Goal: Find specific page/section

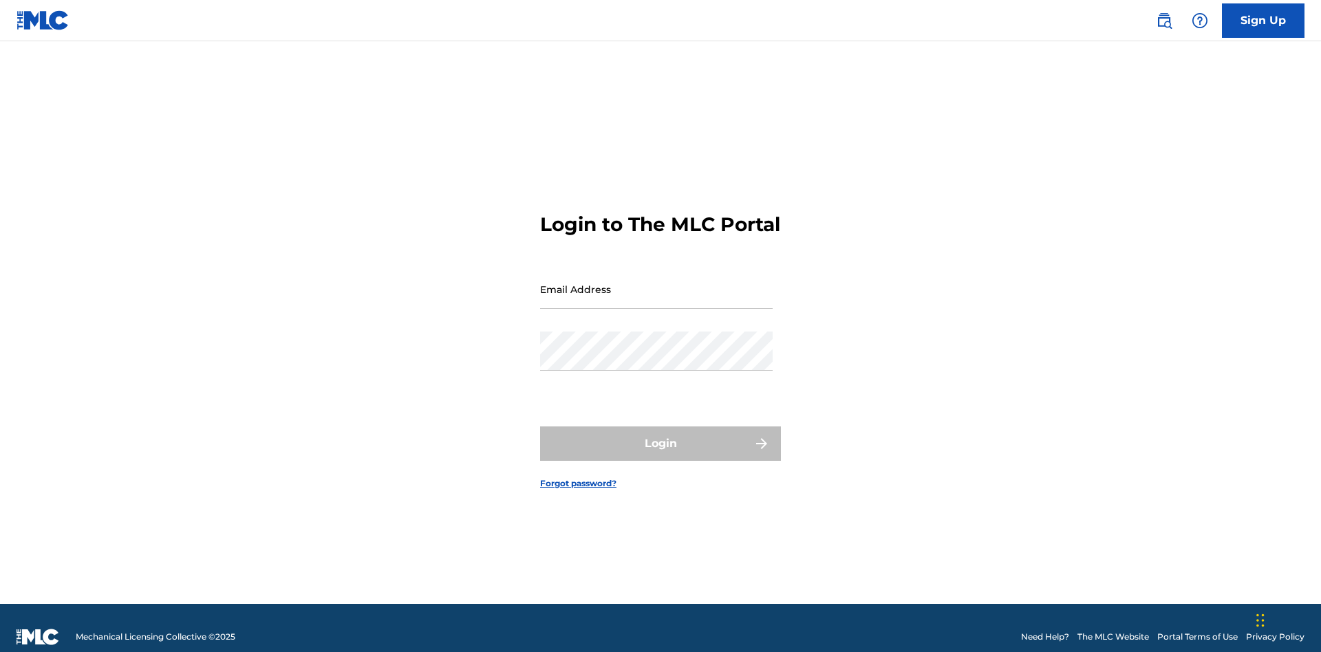
scroll to position [18, 0]
click at [656, 283] on input "Email Address" at bounding box center [656, 289] width 233 height 39
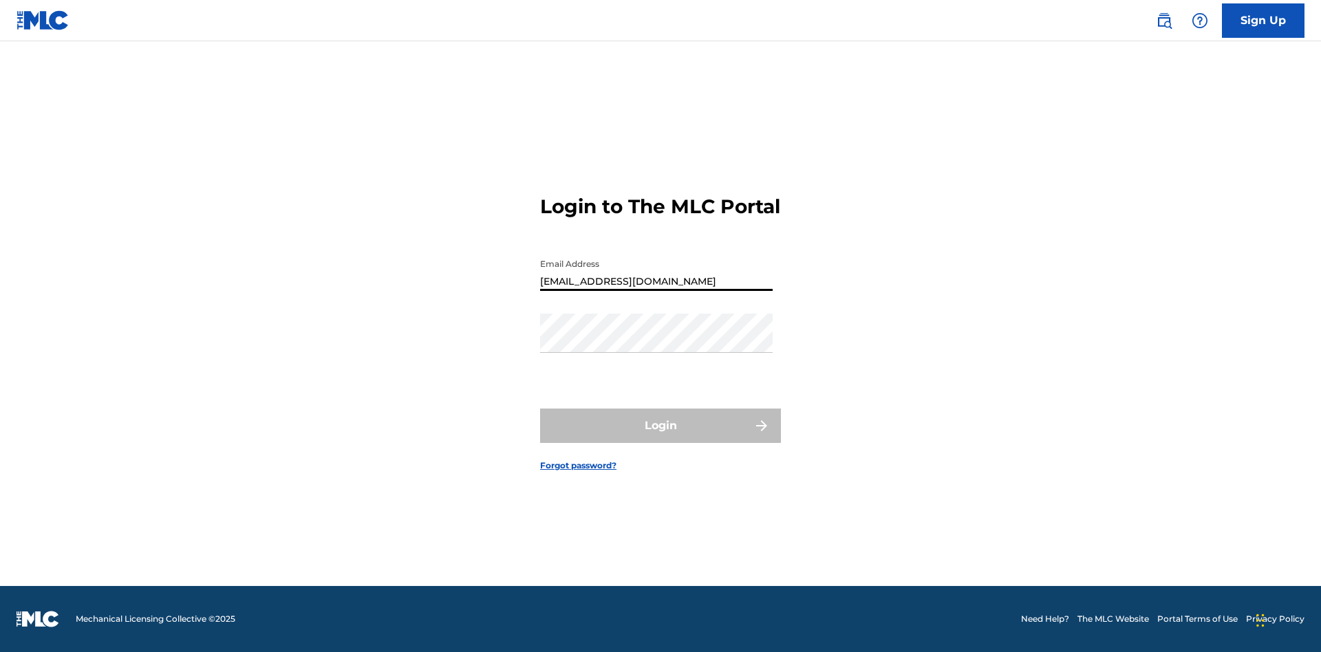
type input "[EMAIL_ADDRESS][DOMAIN_NAME]"
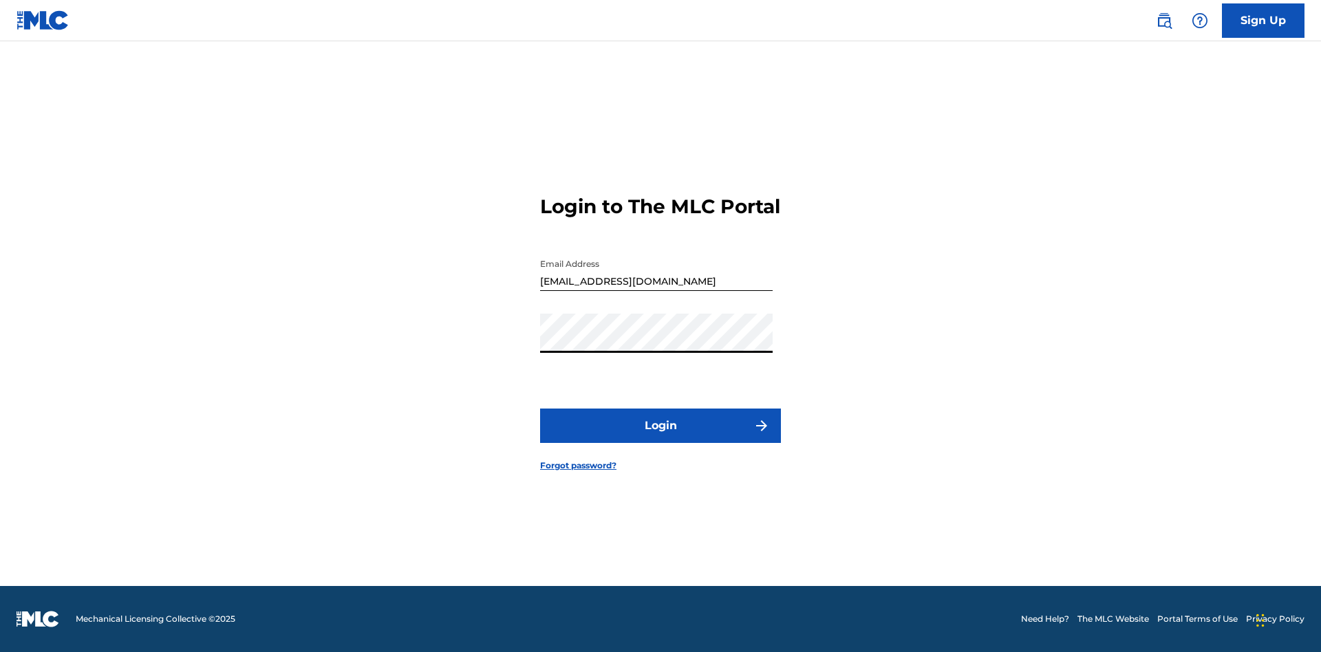
click at [660, 438] on button "Login" at bounding box center [660, 426] width 241 height 34
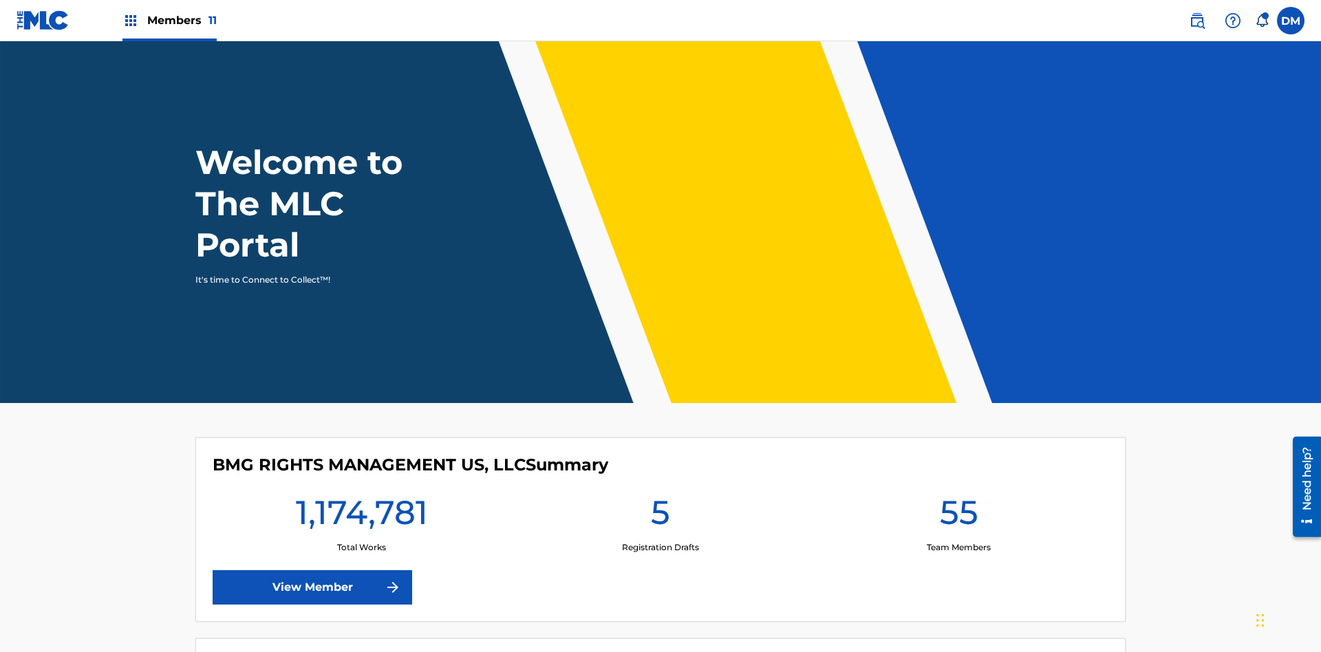
scroll to position [59, 0]
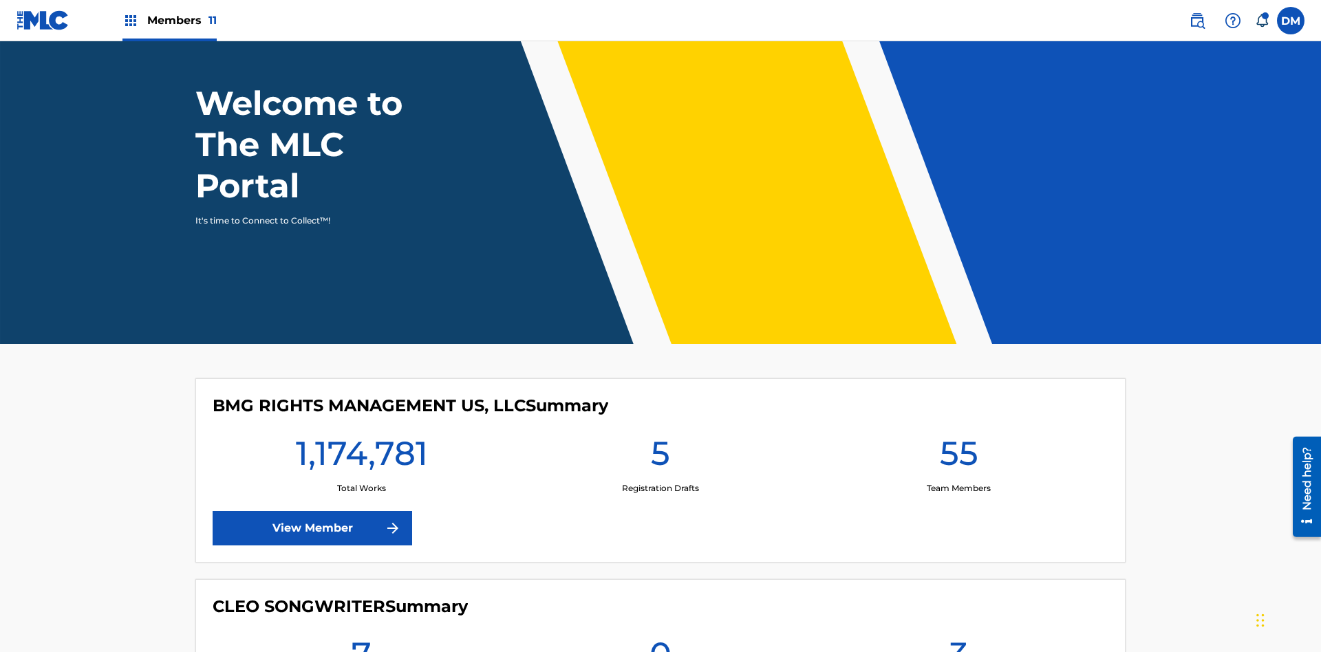
click at [169, 20] on span "Members 11" at bounding box center [181, 20] width 69 height 16
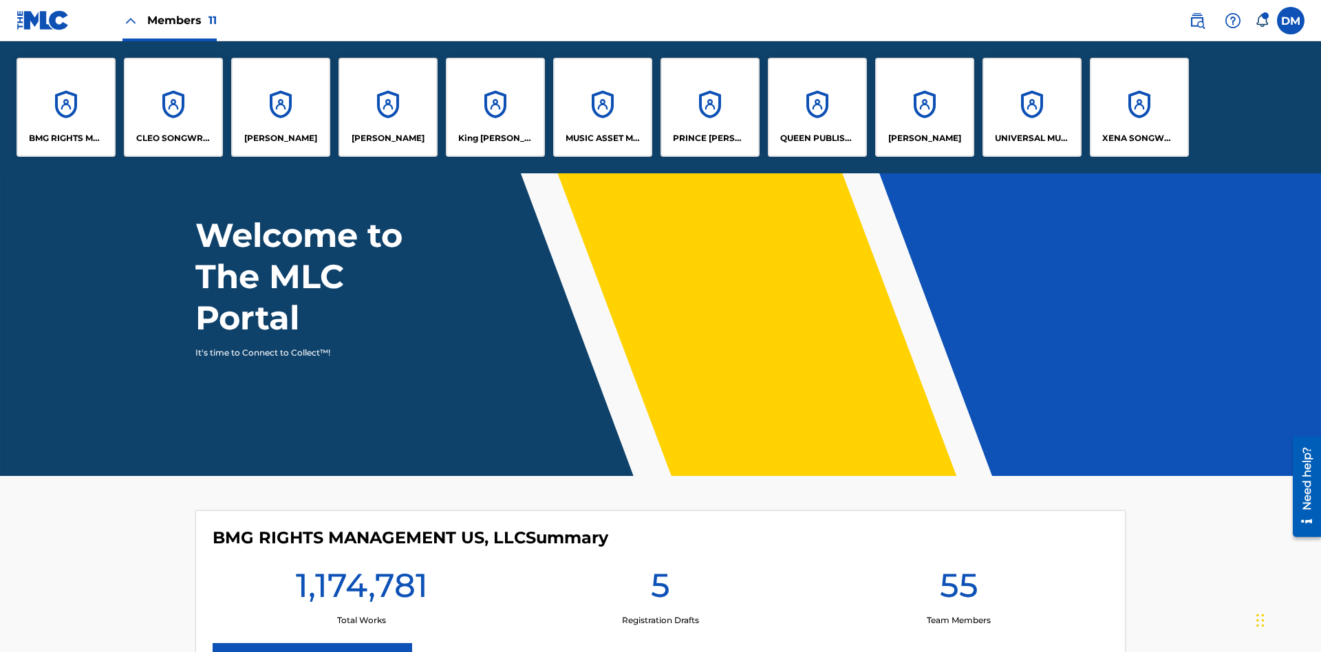
scroll to position [0, 0]
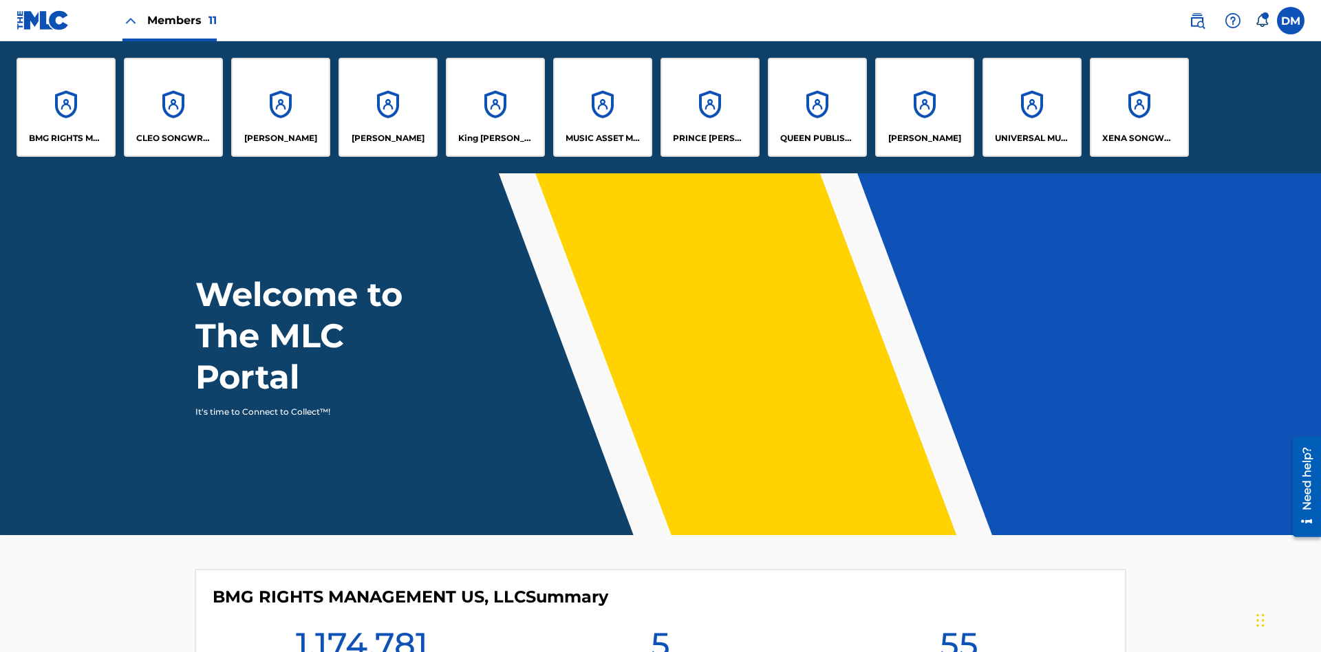
click at [817, 138] on p "QUEEN PUBLISHA" at bounding box center [817, 138] width 75 height 12
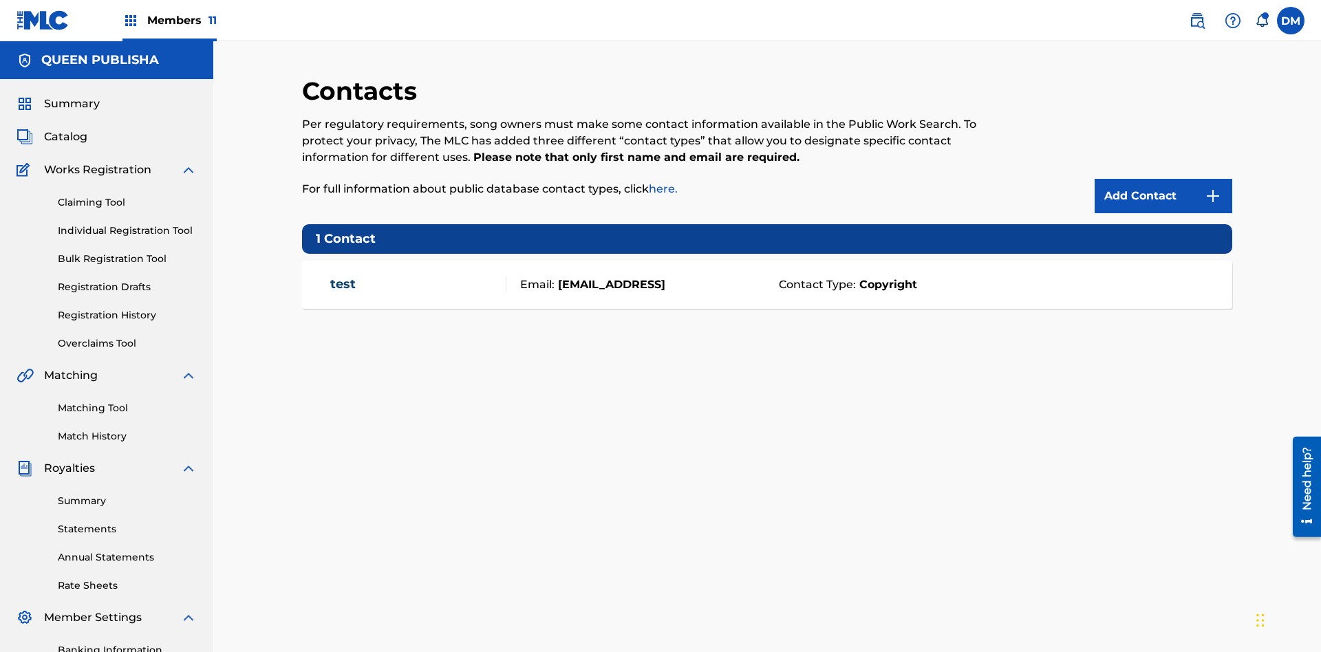
click at [169, 20] on span "Members 11" at bounding box center [181, 20] width 69 height 16
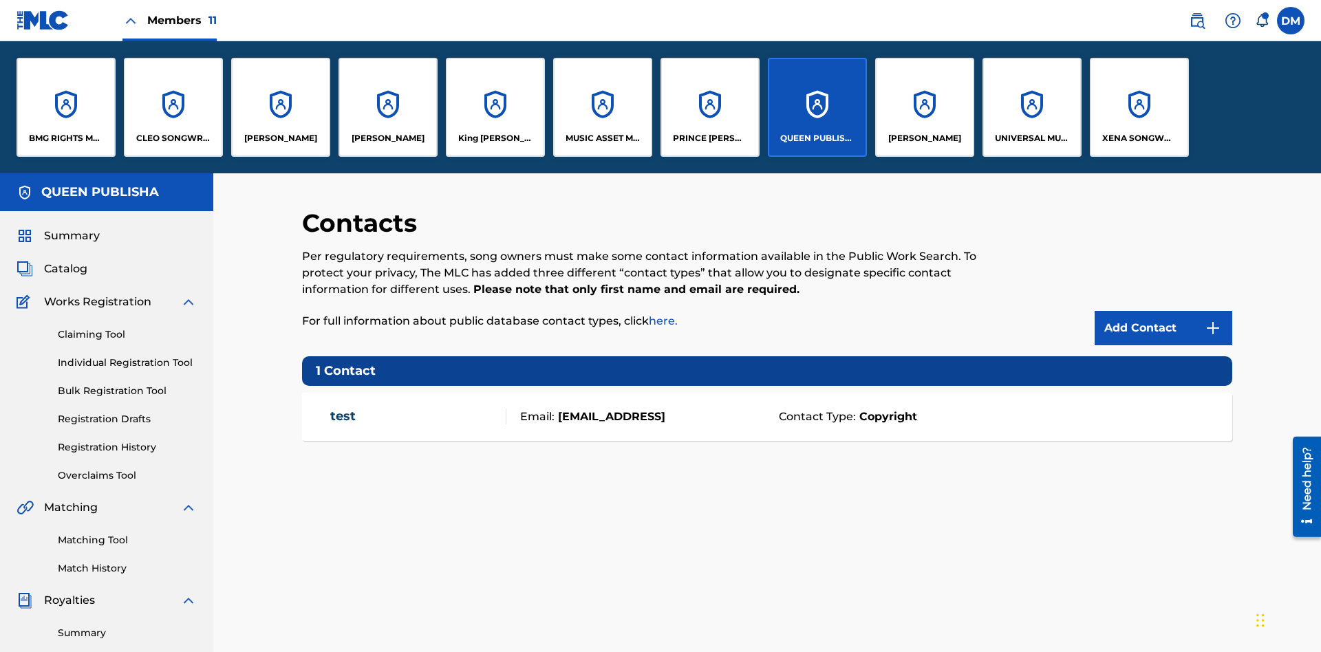
click at [280, 138] on p "[PERSON_NAME]" at bounding box center [280, 138] width 73 height 12
